Goal: Task Accomplishment & Management: Manage account settings

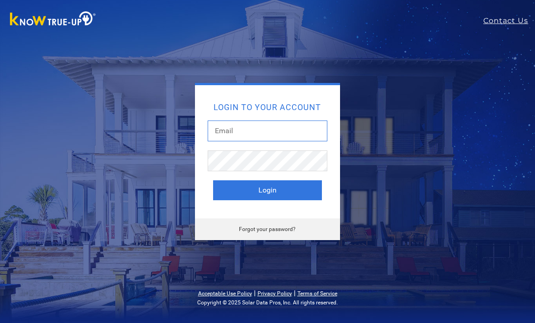
click at [284, 133] on input "text" at bounding box center [268, 131] width 120 height 21
click at [277, 230] on link "Forgot your password?" at bounding box center [267, 229] width 57 height 6
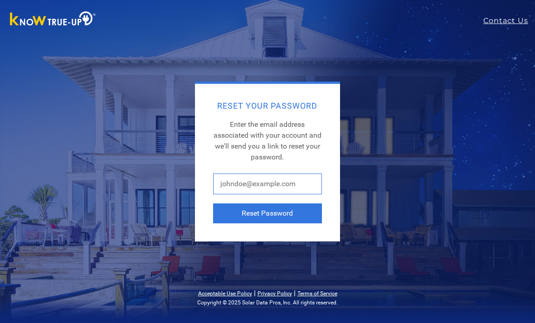
click at [285, 190] on input "text" at bounding box center [267, 184] width 109 height 21
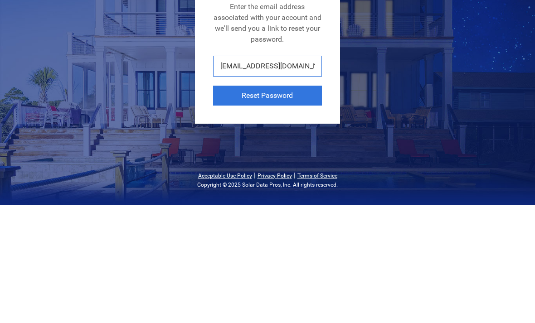
type input "[EMAIL_ADDRESS][DOMAIN_NAME]"
click at [284, 204] on button "Reset Password" at bounding box center [267, 214] width 109 height 20
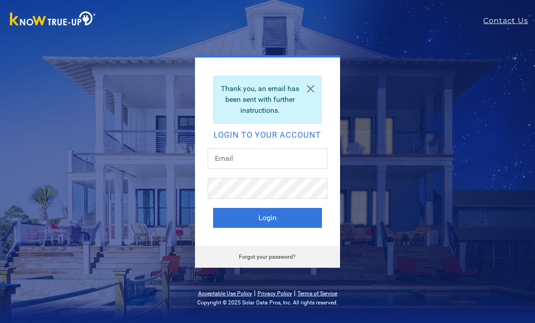
click at [509, 19] on link "Contact Us" at bounding box center [510, 20] width 52 height 11
